Goal: Information Seeking & Learning: Find specific fact

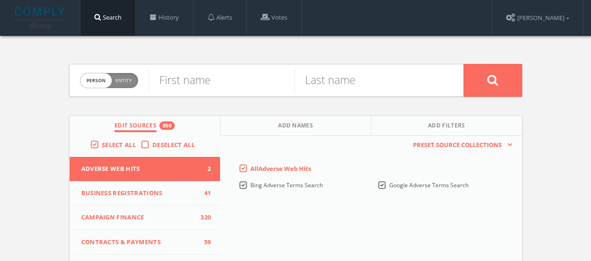
click at [149, 140] on div "Select All Deselect All" at bounding box center [145, 146] width 151 height 21
click at [152, 147] on label "Deselect All" at bounding box center [175, 145] width 47 height 9
click at [0, 0] on input "Deselect All" at bounding box center [0, 0] width 0 height 0
click at [107, 146] on span "Select All" at bounding box center [119, 145] width 34 height 8
click at [0, 0] on input "Select All" at bounding box center [0, 0] width 0 height 0
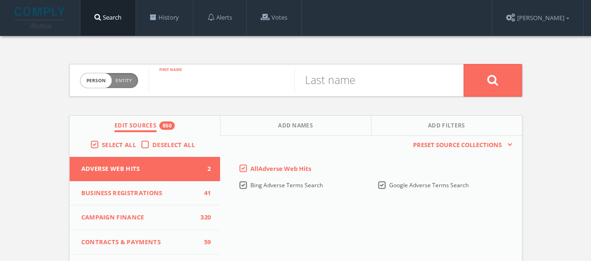
click at [192, 74] on input "text" at bounding box center [222, 80] width 146 height 24
type input "[PERSON_NAME]"
type input "coranado"
click at [463, 64] on button at bounding box center [492, 80] width 58 height 33
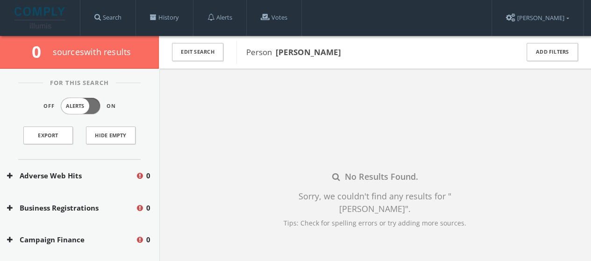
drag, startPoint x: 206, startPoint y: 50, endPoint x: 438, endPoint y: 125, distance: 243.9
click at [438, 125] on div "No Results Found. Sorry, we couldn't find any results for " [PERSON_NAME] " . T…" at bounding box center [375, 199] width 432 height 261
click at [196, 47] on button "Edit Search" at bounding box center [197, 52] width 51 height 18
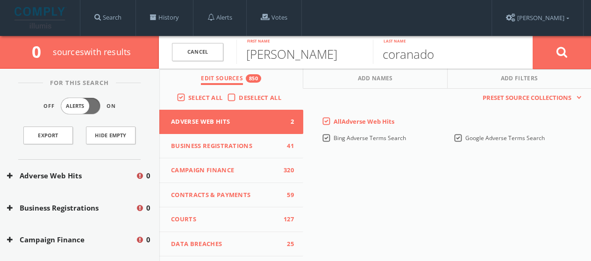
click at [239, 106] on div "Select All Deselect All" at bounding box center [231, 99] width 144 height 21
click at [239, 101] on span "Deselect All" at bounding box center [260, 97] width 43 height 8
click at [0, 0] on input "Deselect All" at bounding box center [0, 0] width 0 height 0
click at [208, 97] on span "Select All" at bounding box center [205, 97] width 34 height 8
click at [0, 0] on input "Select All" at bounding box center [0, 0] width 0 height 0
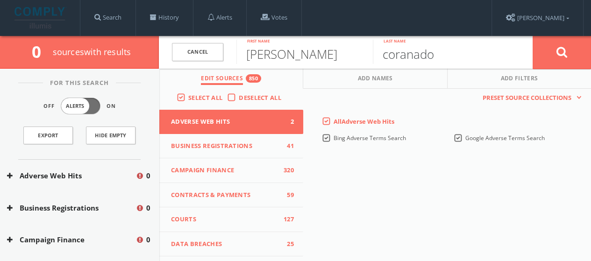
click at [409, 55] on input "coranado" at bounding box center [441, 52] width 136 height 24
type input "coronado"
click at [555, 59] on button at bounding box center [562, 53] width 58 height 34
